Goal: Information Seeking & Learning: Learn about a topic

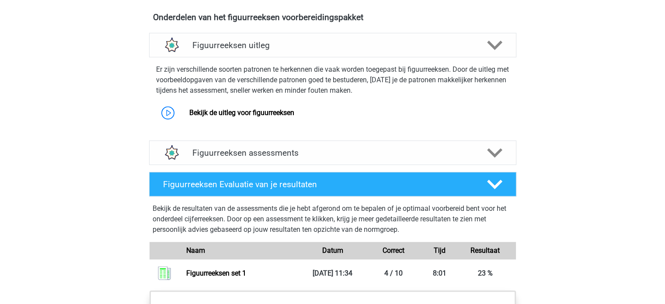
scroll to position [521, 0]
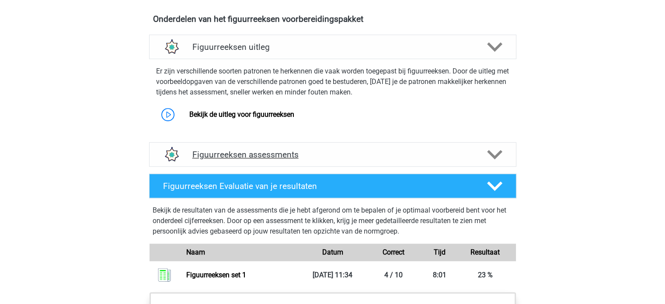
click at [492, 148] on icon at bounding box center [494, 154] width 15 height 15
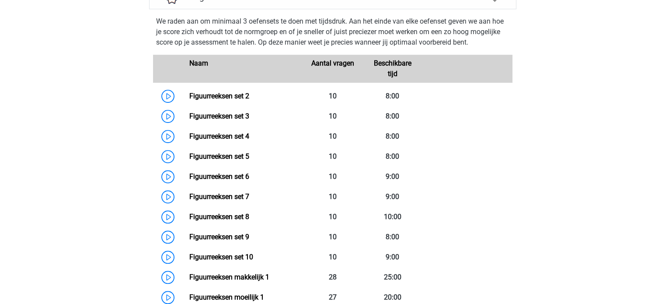
scroll to position [680, 0]
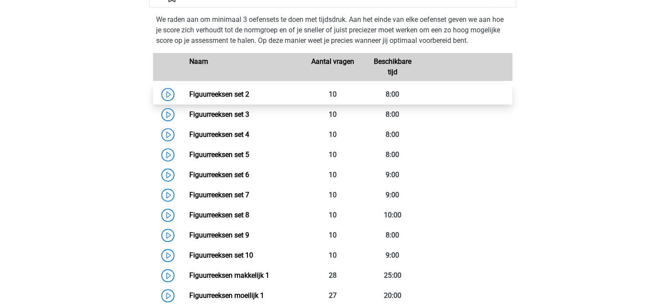
click at [189, 91] on link "Figuurreeksen set 2" at bounding box center [219, 94] width 60 height 8
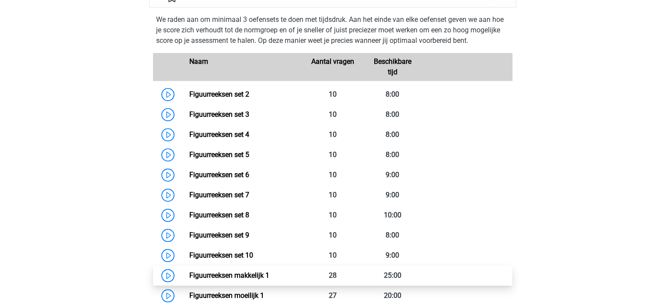
click at [247, 274] on link "Figuurreeksen makkelijk 1" at bounding box center [229, 275] width 80 height 8
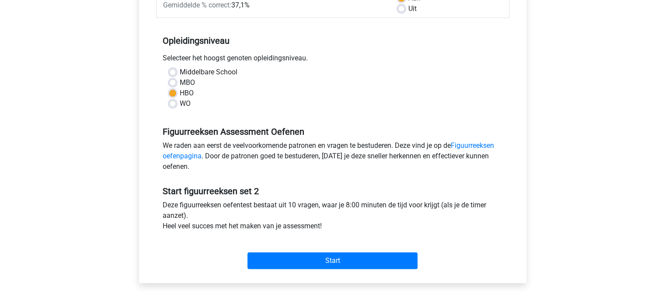
scroll to position [153, 0]
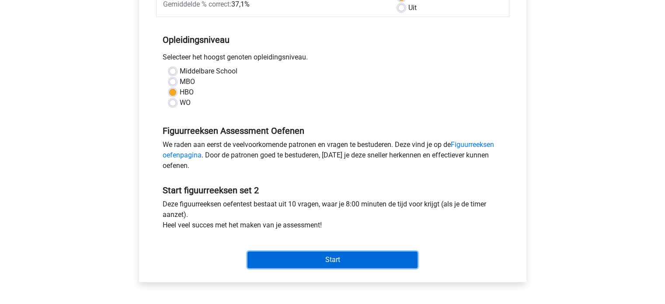
click at [329, 257] on input "Start" at bounding box center [332, 259] width 170 height 17
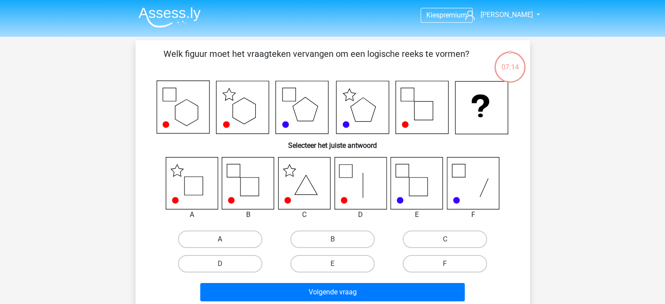
click at [218, 243] on label "A" at bounding box center [220, 238] width 84 height 17
click at [220, 243] on input "A" at bounding box center [223, 242] width 6 height 6
radio input "true"
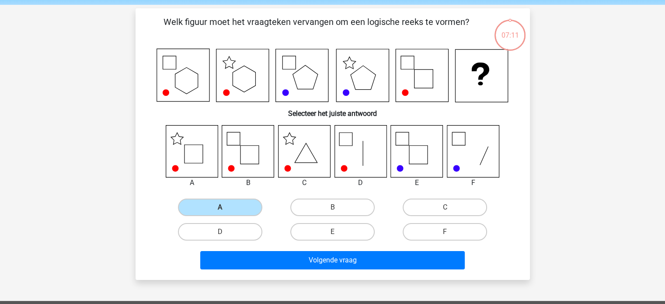
scroll to position [31, 0]
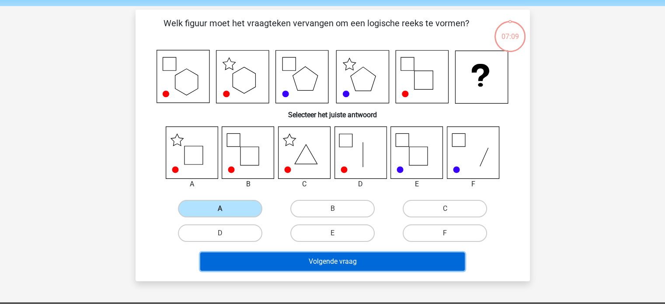
click at [324, 262] on button "Volgende vraag" at bounding box center [332, 261] width 264 height 18
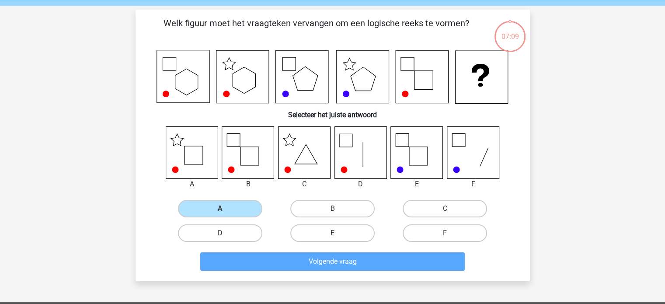
scroll to position [40, 0]
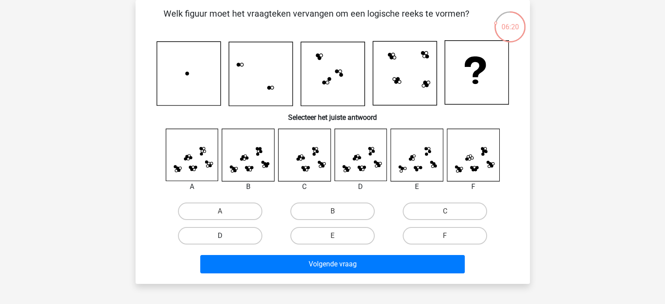
click at [218, 236] on label "D" at bounding box center [220, 235] width 84 height 17
click at [220, 236] on input "D" at bounding box center [223, 239] width 6 height 6
radio input "true"
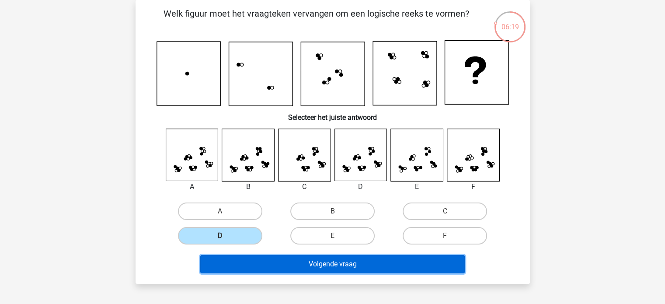
click at [340, 265] on button "Volgende vraag" at bounding box center [332, 264] width 264 height 18
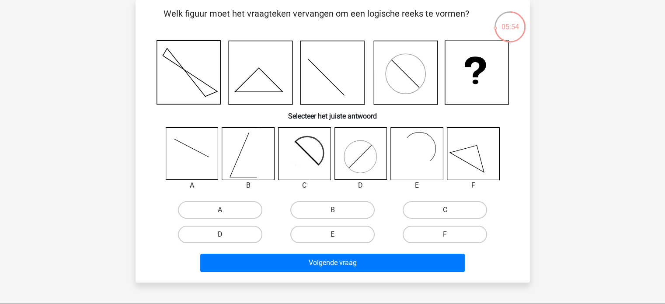
click at [336, 234] on input "E" at bounding box center [335, 237] width 6 height 6
radio input "true"
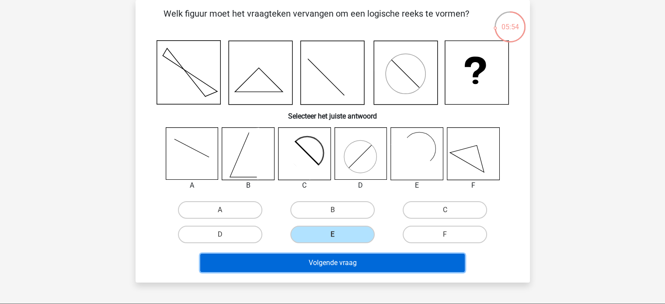
click at [334, 260] on button "Volgende vraag" at bounding box center [332, 262] width 264 height 18
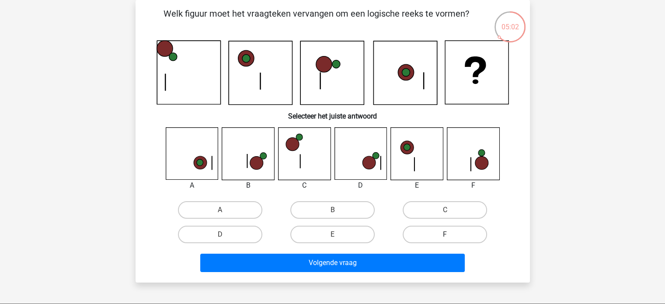
click at [433, 232] on label "F" at bounding box center [444, 233] width 84 height 17
click at [445, 234] on input "F" at bounding box center [448, 237] width 6 height 6
radio input "true"
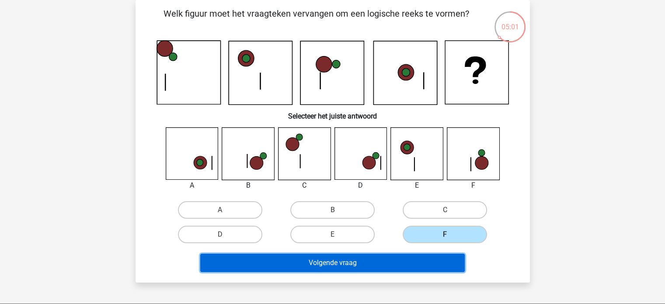
click at [369, 268] on button "Volgende vraag" at bounding box center [332, 262] width 264 height 18
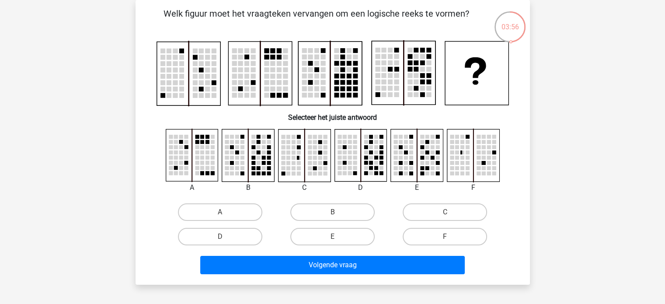
click at [450, 215] on input "C" at bounding box center [448, 215] width 6 height 6
radio input "true"
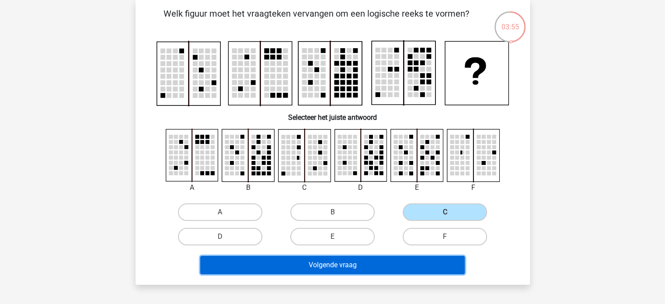
click at [355, 262] on button "Volgende vraag" at bounding box center [332, 265] width 264 height 18
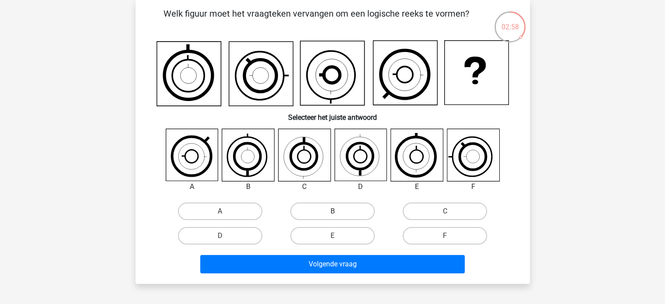
click at [331, 213] on label "B" at bounding box center [332, 210] width 84 height 17
click at [332, 213] on input "B" at bounding box center [335, 214] width 6 height 6
radio input "true"
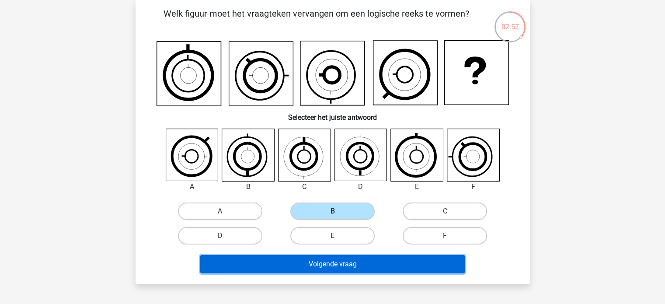
click at [334, 260] on button "Volgende vraag" at bounding box center [332, 264] width 264 height 18
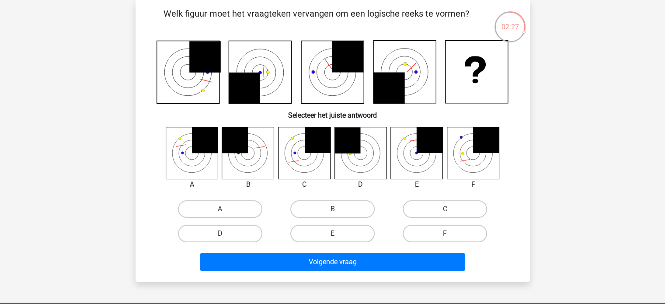
click at [221, 209] on input "A" at bounding box center [223, 212] width 6 height 6
radio input "true"
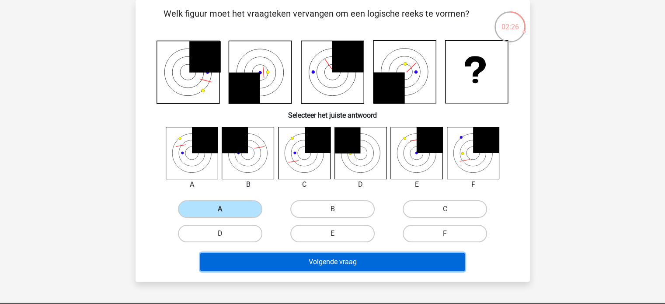
click at [308, 265] on button "Volgende vraag" at bounding box center [332, 262] width 264 height 18
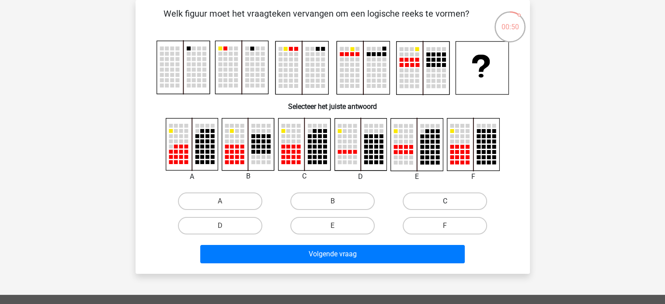
click at [446, 197] on label "C" at bounding box center [444, 200] width 84 height 17
click at [446, 201] on input "C" at bounding box center [448, 204] width 6 height 6
radio input "true"
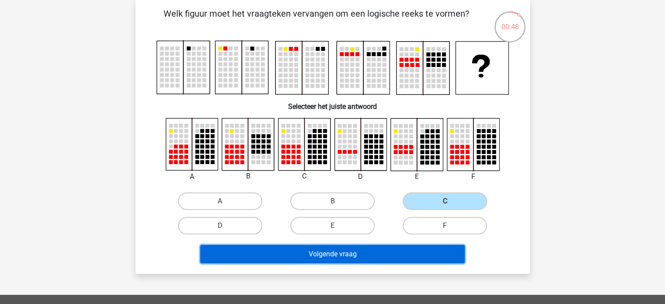
click at [343, 253] on button "Volgende vraag" at bounding box center [332, 254] width 264 height 18
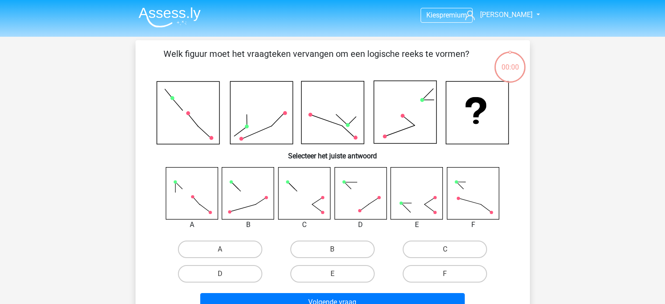
scroll to position [40, 0]
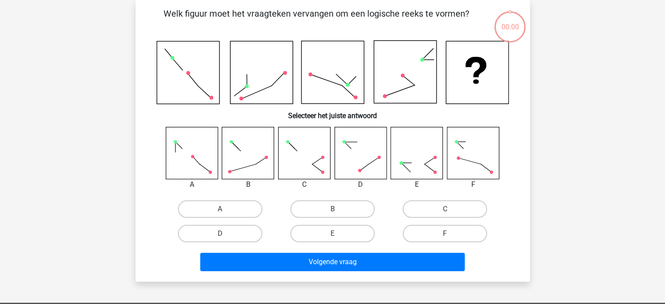
click at [250, 165] on rect at bounding box center [248, 153] width 52 height 52
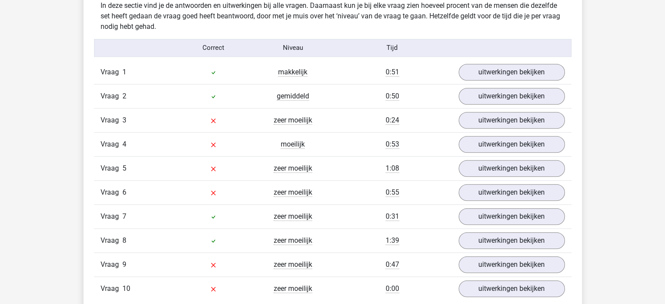
scroll to position [697, 0]
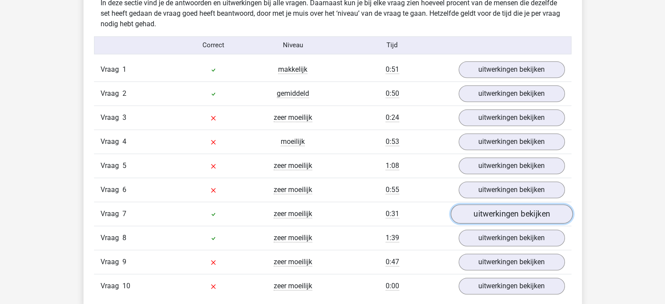
click at [503, 211] on link "uitwerkingen bekijken" at bounding box center [511, 213] width 122 height 19
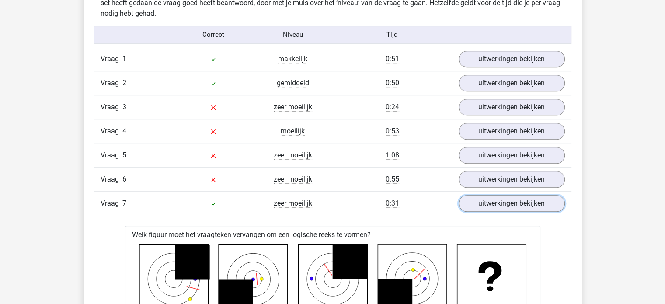
scroll to position [704, 0]
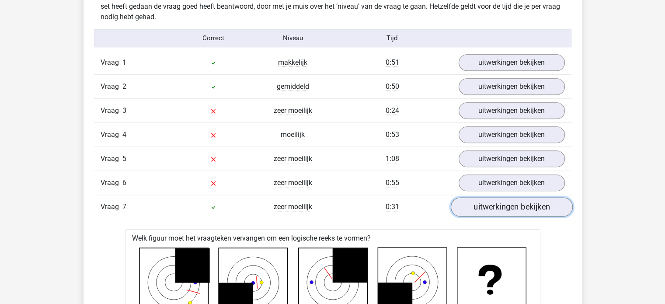
click at [526, 207] on link "uitwerkingen bekijken" at bounding box center [511, 206] width 122 height 19
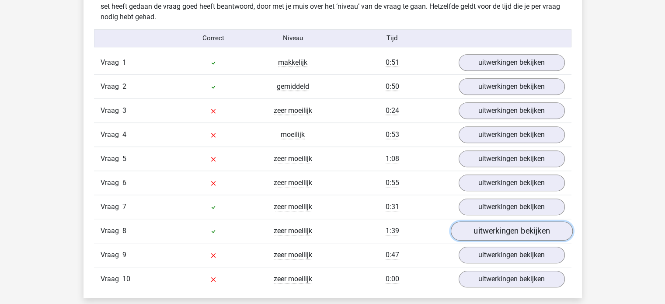
click at [521, 232] on link "uitwerkingen bekijken" at bounding box center [511, 230] width 122 height 19
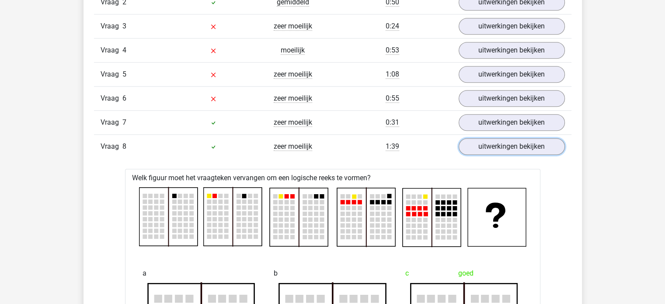
scroll to position [749, 0]
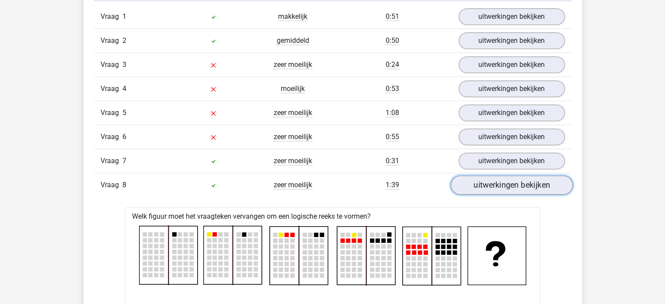
click at [516, 189] on link "uitwerkingen bekijken" at bounding box center [511, 184] width 122 height 19
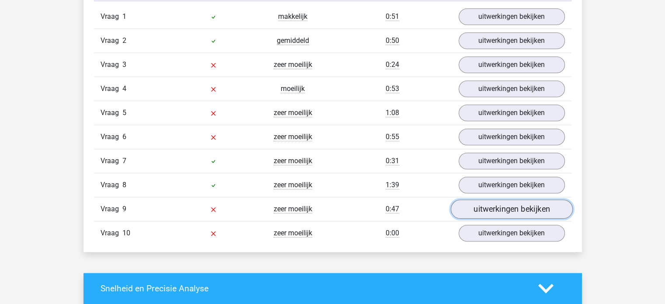
click at [511, 208] on link "uitwerkingen bekijken" at bounding box center [511, 208] width 122 height 19
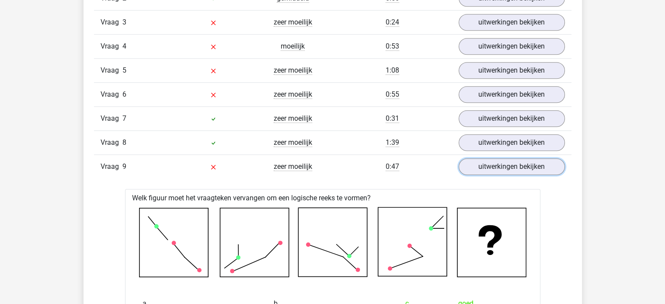
scroll to position [766, 0]
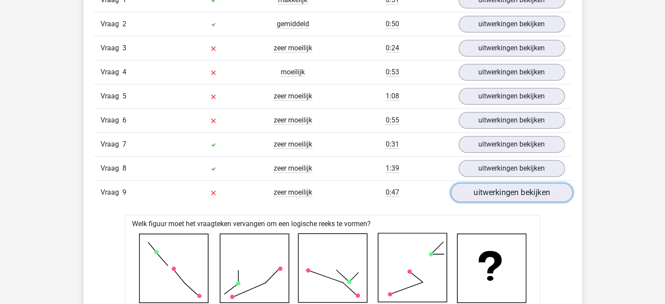
click at [503, 188] on link "uitwerkingen bekijken" at bounding box center [511, 192] width 122 height 19
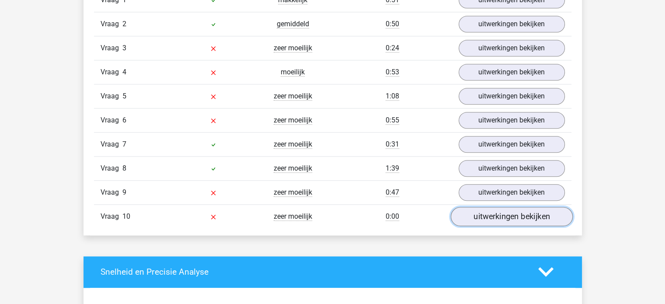
click at [503, 214] on link "uitwerkingen bekijken" at bounding box center [511, 216] width 122 height 19
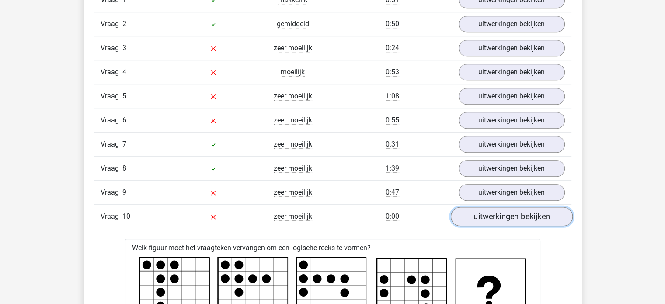
click at [500, 213] on link "uitwerkingen bekijken" at bounding box center [511, 216] width 122 height 19
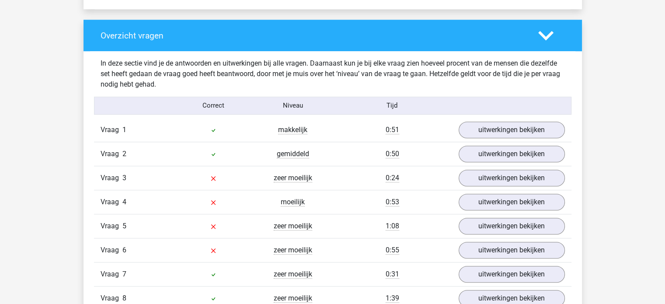
scroll to position [634, 0]
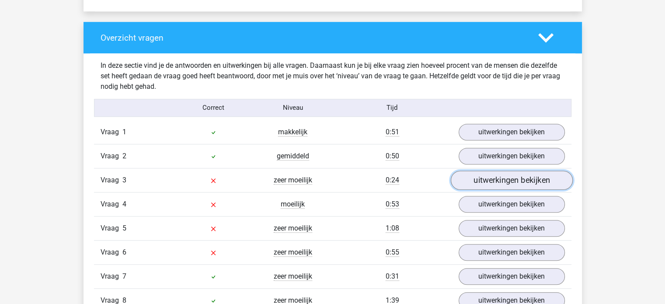
click at [522, 179] on link "uitwerkingen bekijken" at bounding box center [511, 179] width 122 height 19
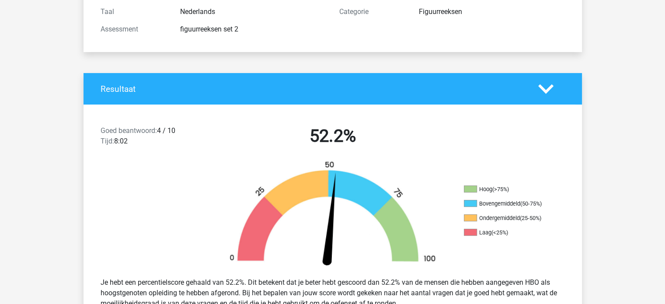
scroll to position [92, 0]
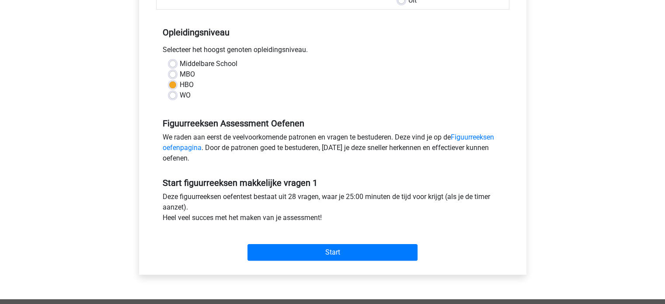
scroll to position [170, 0]
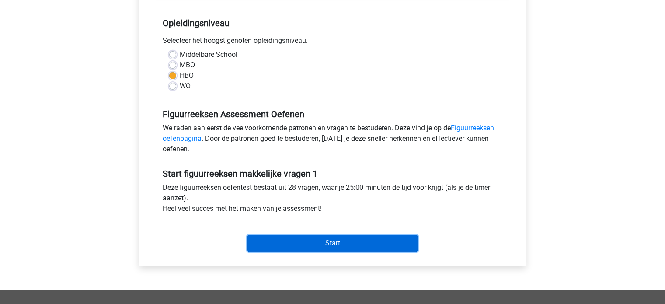
click at [332, 242] on input "Start" at bounding box center [332, 243] width 170 height 17
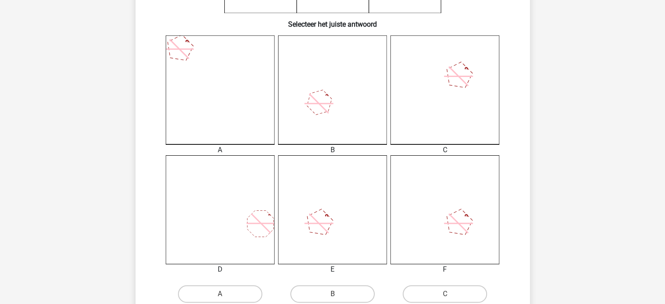
scroll to position [213, 0]
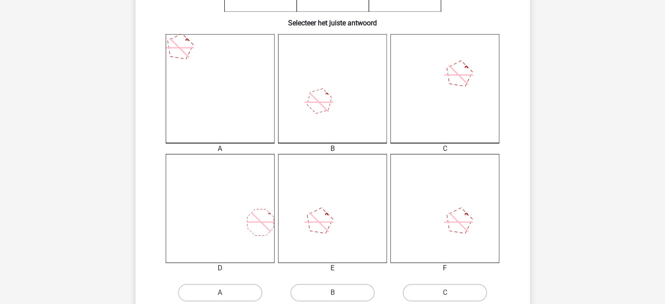
click at [214, 96] on icon at bounding box center [220, 88] width 109 height 109
click at [223, 293] on input "A" at bounding box center [223, 295] width 6 height 6
radio input "true"
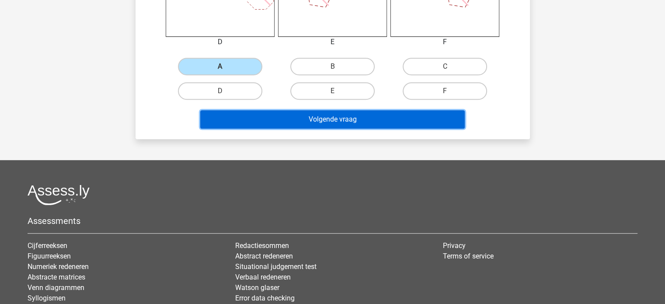
click at [350, 118] on button "Volgende vraag" at bounding box center [332, 119] width 264 height 18
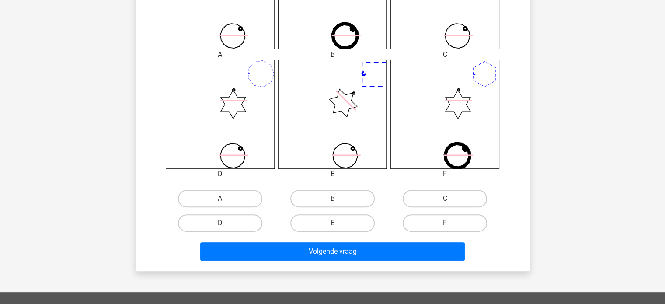
scroll to position [319, 0]
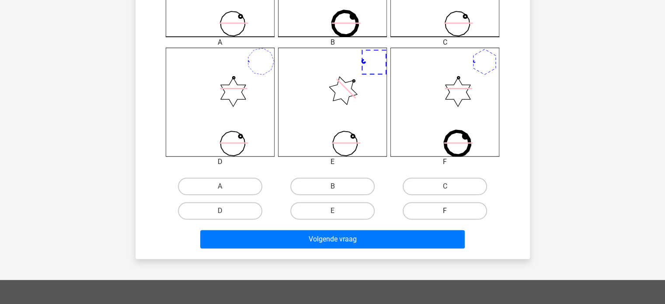
click at [440, 211] on label "F" at bounding box center [444, 210] width 84 height 17
click at [445, 211] on input "F" at bounding box center [448, 214] width 6 height 6
radio input "true"
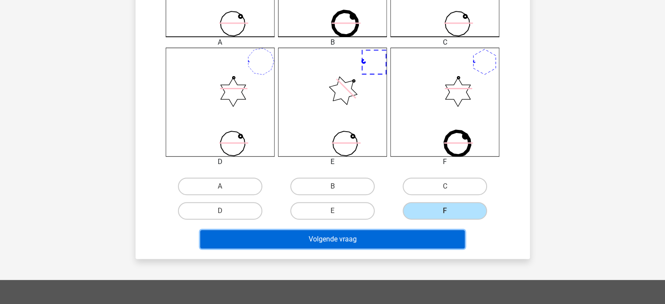
click at [381, 242] on button "Volgende vraag" at bounding box center [332, 239] width 264 height 18
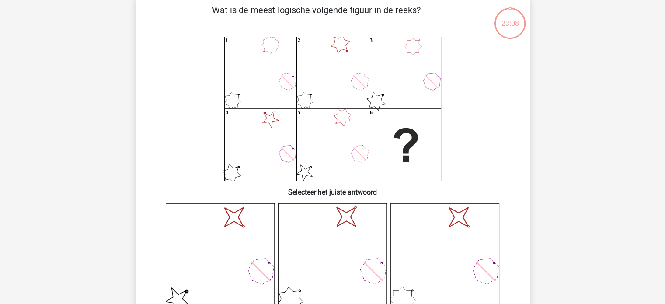
scroll to position [40, 0]
